Goal: Navigation & Orientation: Find specific page/section

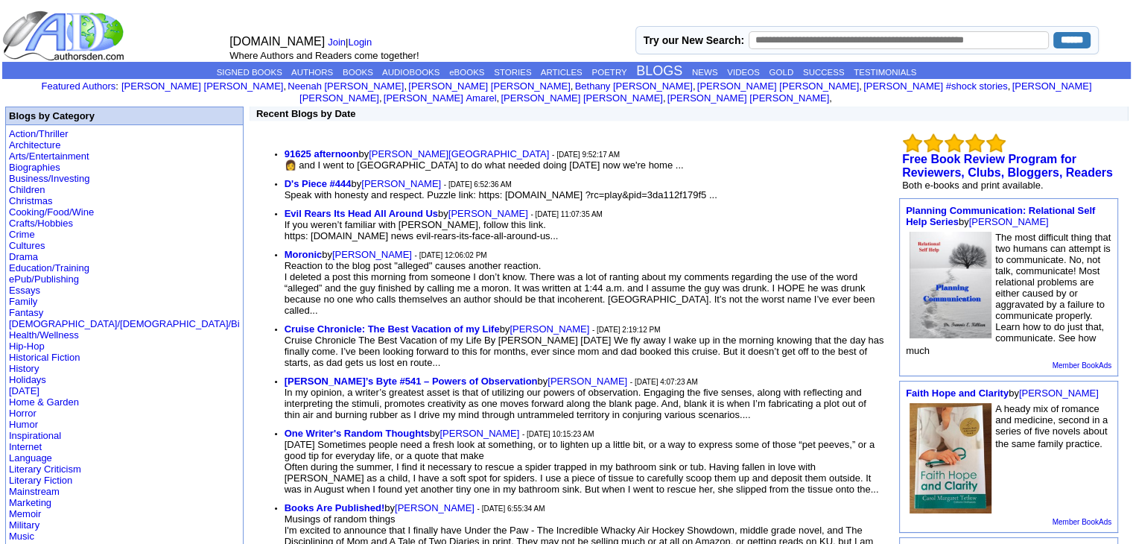
click at [557, 70] on link "ARTICLES" at bounding box center [562, 72] width 42 height 9
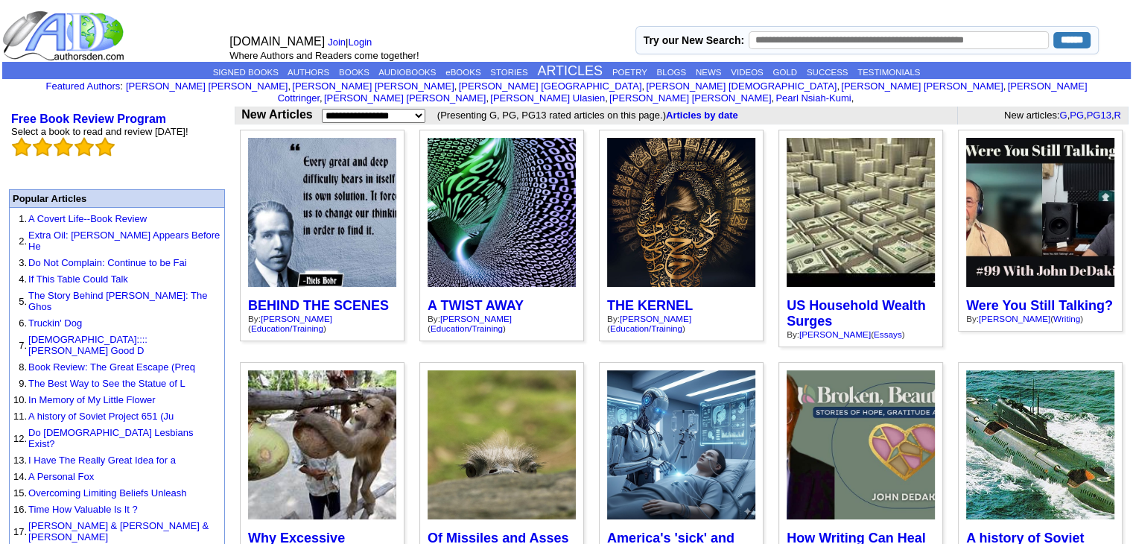
click at [349, 109] on select "**********" at bounding box center [374, 115] width 104 height 13
click at [174, 141] on td "Free Book Review Program Select a book to read and review today!" at bounding box center [117, 135] width 224 height 56
click at [577, 65] on link "ARTICLES" at bounding box center [570, 70] width 66 height 15
click at [669, 63] on p "SIGNED BOOKS AUTHORS BOOKS AUDIOBOOKS eBOOKS STORIES ARTICLES POETRY BLOGS NEWS…" at bounding box center [566, 71] width 1129 height 16
click at [632, 74] on link "POETRY" at bounding box center [629, 72] width 35 height 9
